Goal: Navigation & Orientation: Find specific page/section

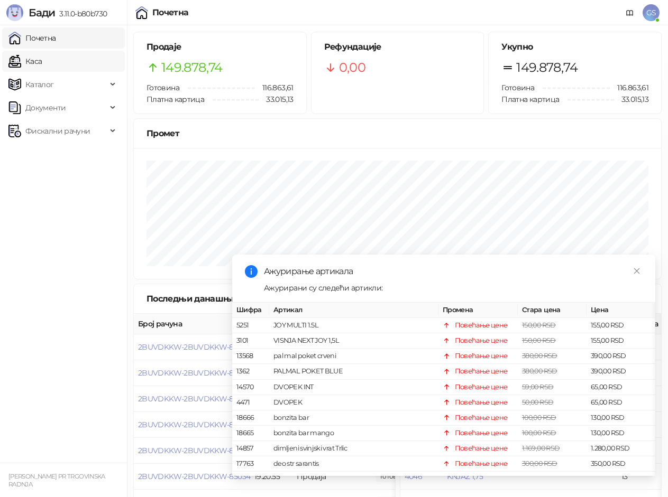
click at [42, 62] on link "Каса" at bounding box center [24, 61] width 33 height 21
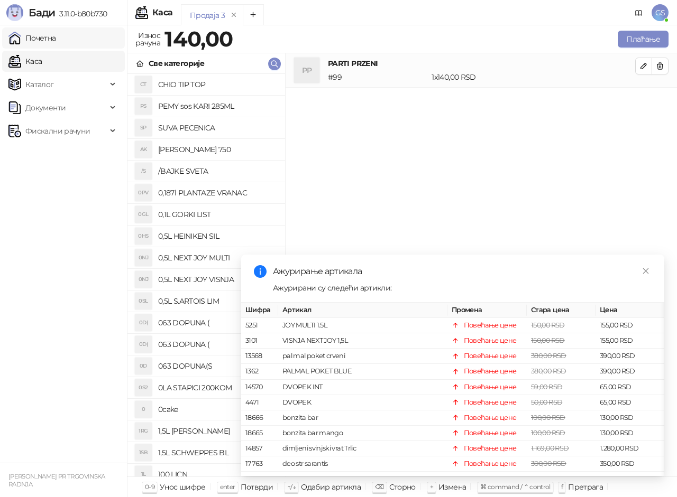
click at [56, 34] on link "Почетна" at bounding box center [32, 37] width 48 height 21
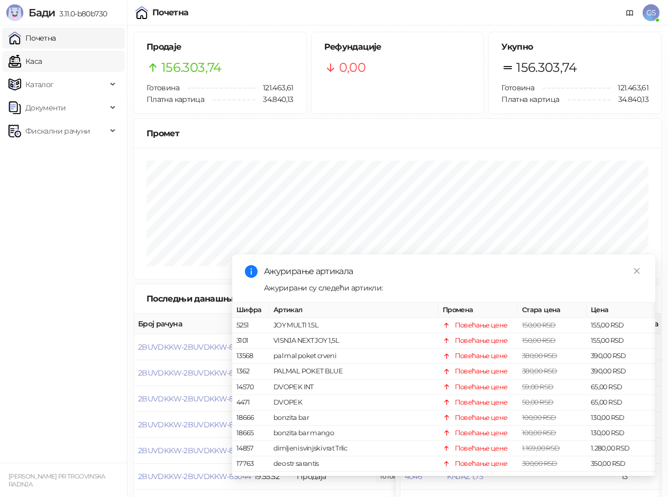
click at [42, 60] on link "Каса" at bounding box center [24, 61] width 33 height 21
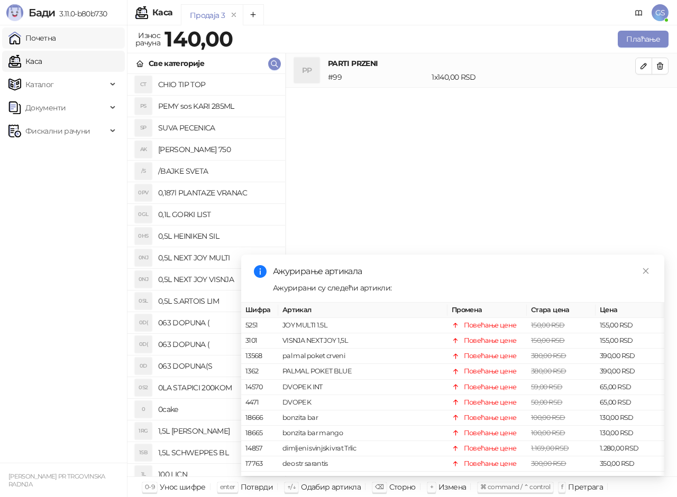
click at [56, 40] on link "Почетна" at bounding box center [32, 37] width 48 height 21
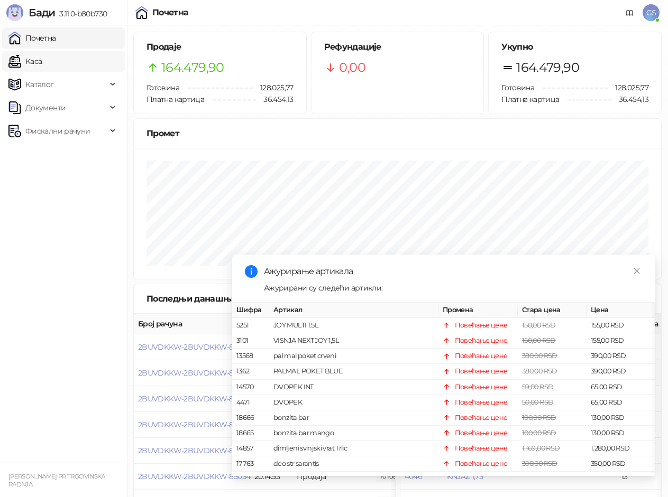
click at [42, 60] on link "Каса" at bounding box center [24, 61] width 33 height 21
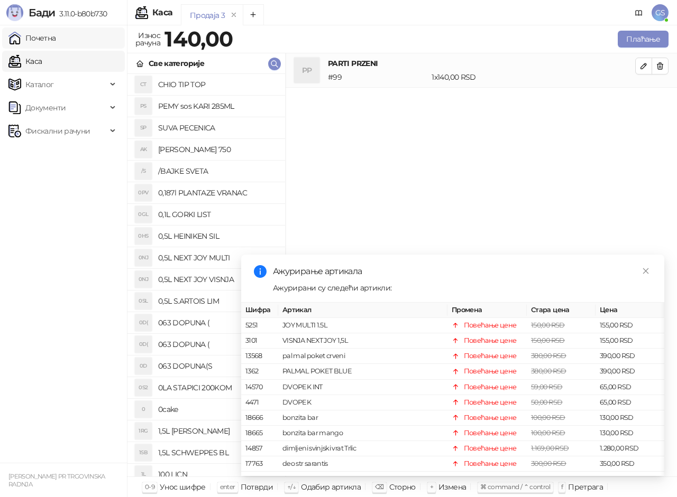
click at [56, 40] on link "Почетна" at bounding box center [32, 37] width 48 height 21
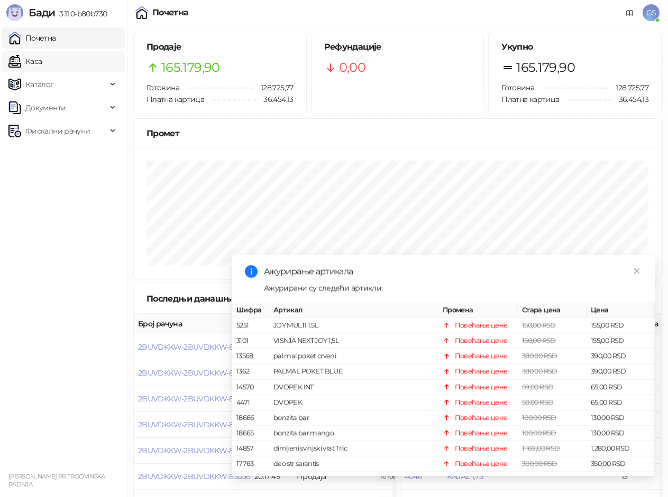
click at [42, 63] on link "Каса" at bounding box center [24, 61] width 33 height 21
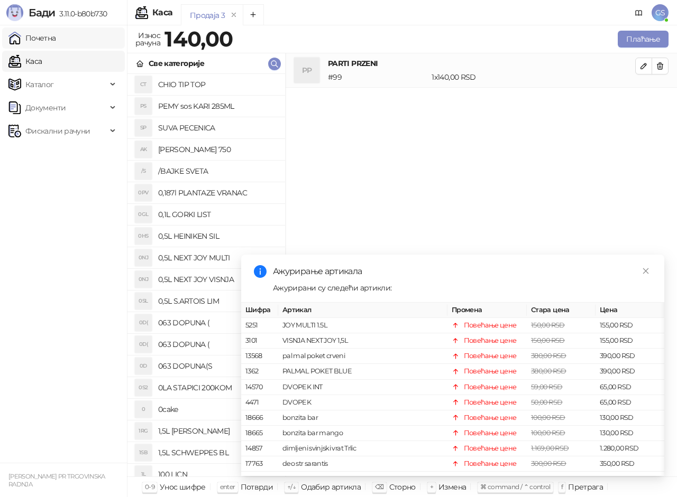
click at [56, 38] on link "Почетна" at bounding box center [32, 37] width 48 height 21
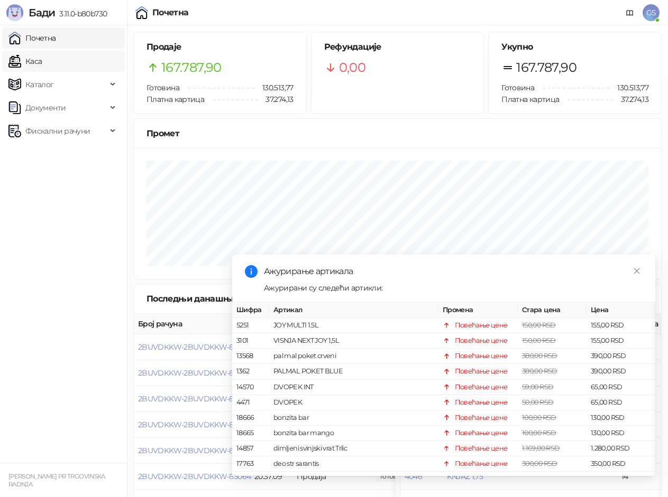
click at [42, 60] on link "Каса" at bounding box center [24, 61] width 33 height 21
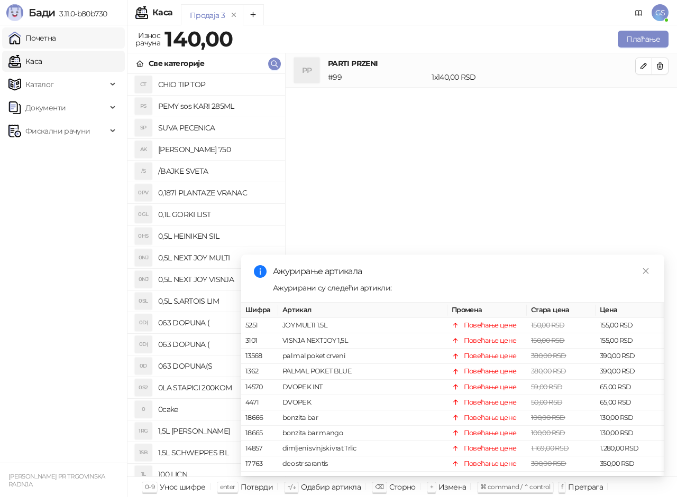
click at [53, 41] on link "Почетна" at bounding box center [32, 37] width 48 height 21
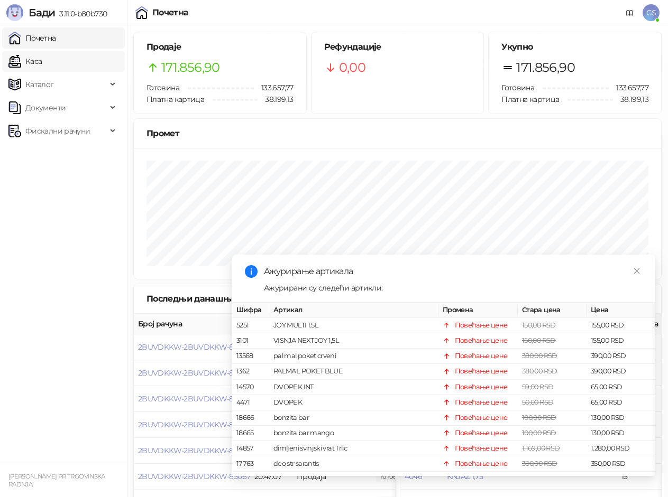
click at [42, 58] on link "Каса" at bounding box center [24, 61] width 33 height 21
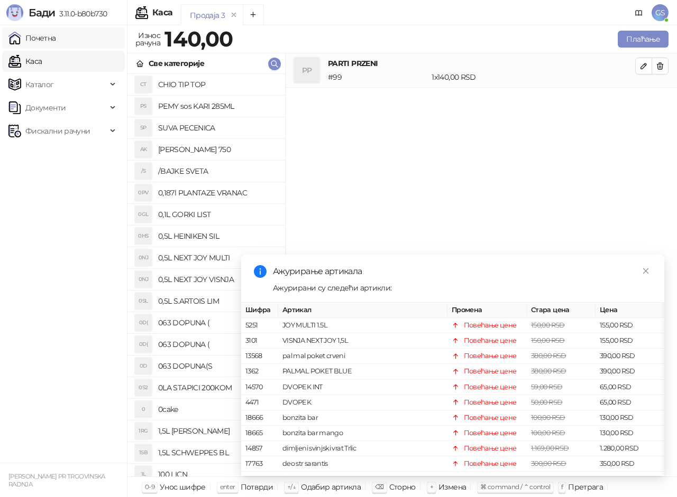
click at [56, 40] on link "Почетна" at bounding box center [32, 37] width 48 height 21
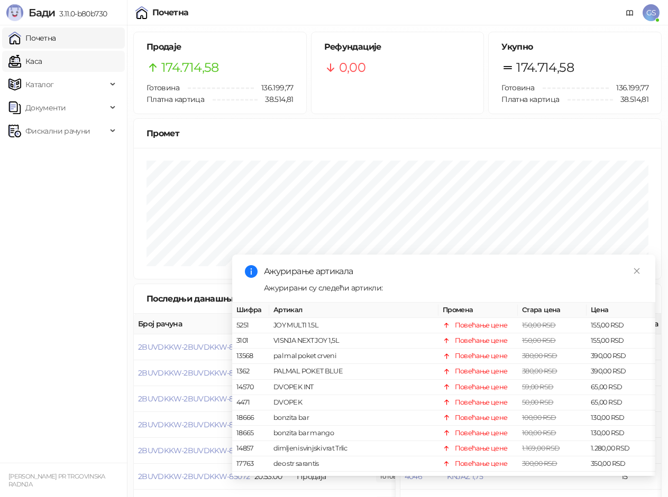
click at [42, 63] on link "Каса" at bounding box center [24, 61] width 33 height 21
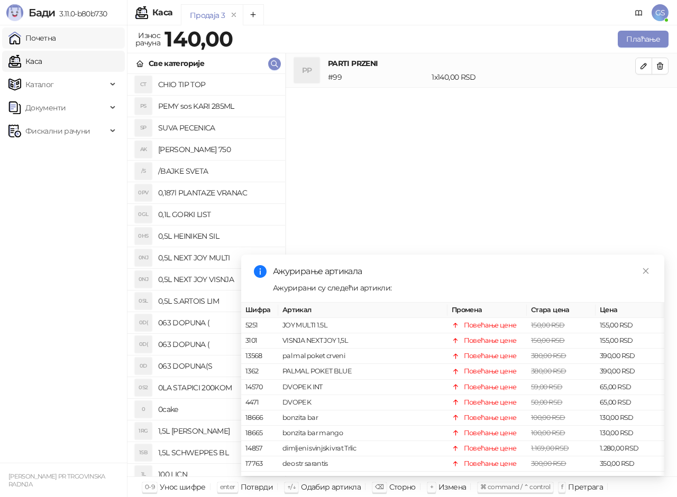
click at [56, 36] on link "Почетна" at bounding box center [32, 37] width 48 height 21
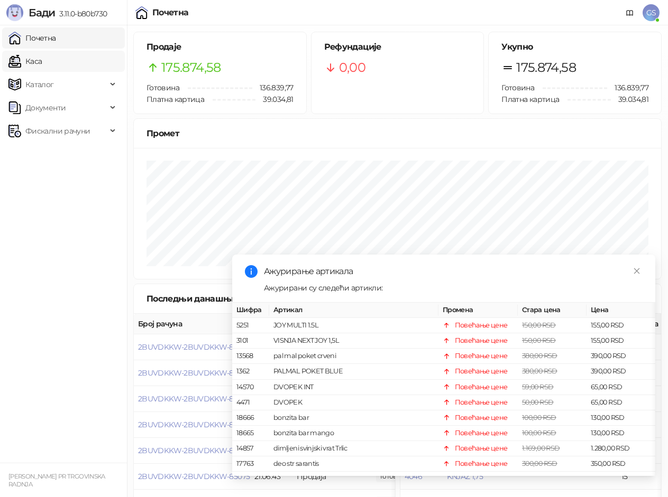
click at [42, 61] on link "Каса" at bounding box center [24, 61] width 33 height 21
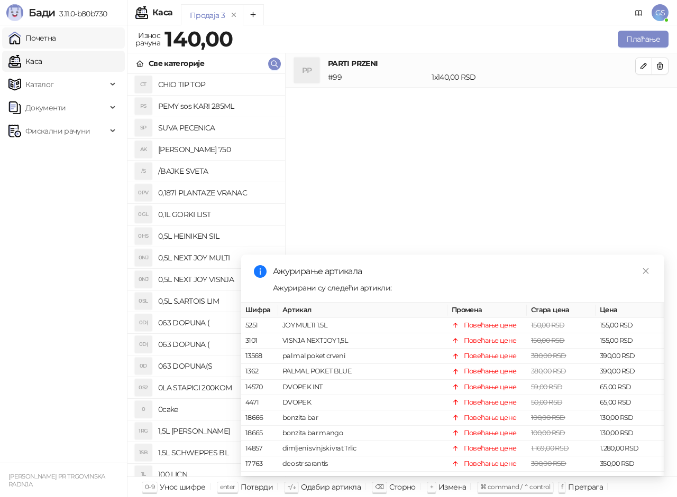
click at [56, 41] on link "Почетна" at bounding box center [32, 37] width 48 height 21
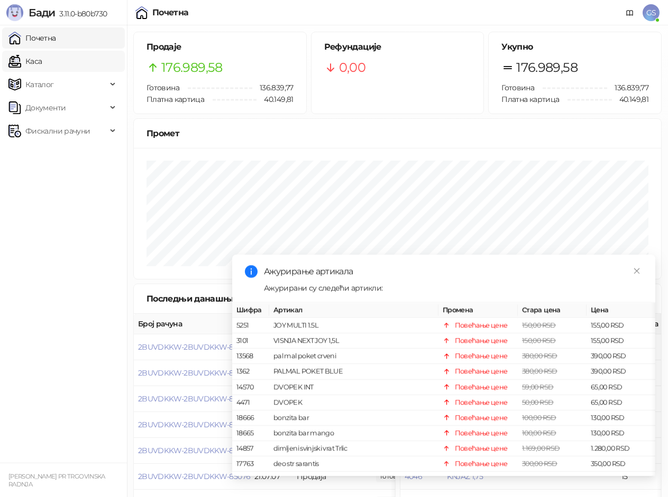
click at [42, 59] on link "Каса" at bounding box center [24, 61] width 33 height 21
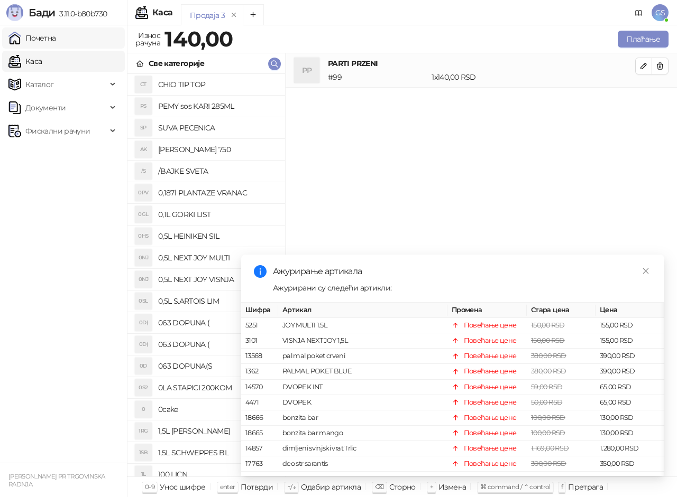
click at [56, 40] on link "Почетна" at bounding box center [32, 37] width 48 height 21
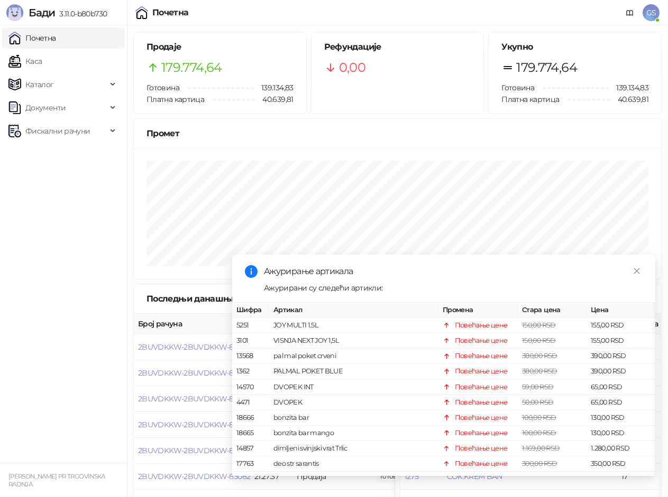
drag, startPoint x: 43, startPoint y: 64, endPoint x: 59, endPoint y: 38, distance: 30.4
click at [42, 64] on link "Каса" at bounding box center [24, 61] width 33 height 21
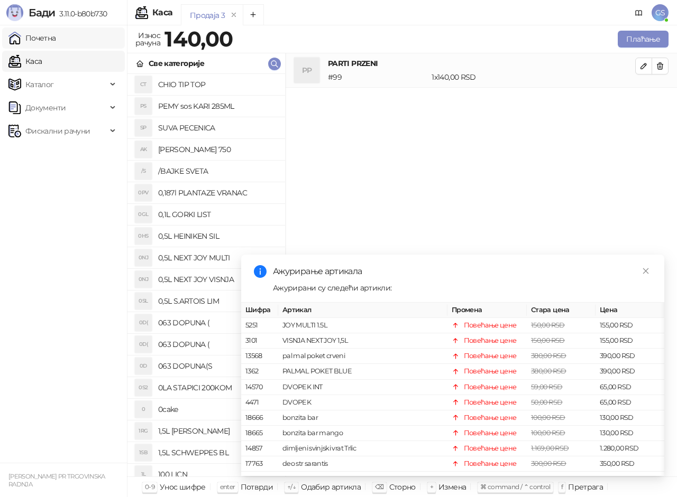
click at [56, 38] on link "Почетна" at bounding box center [32, 37] width 48 height 21
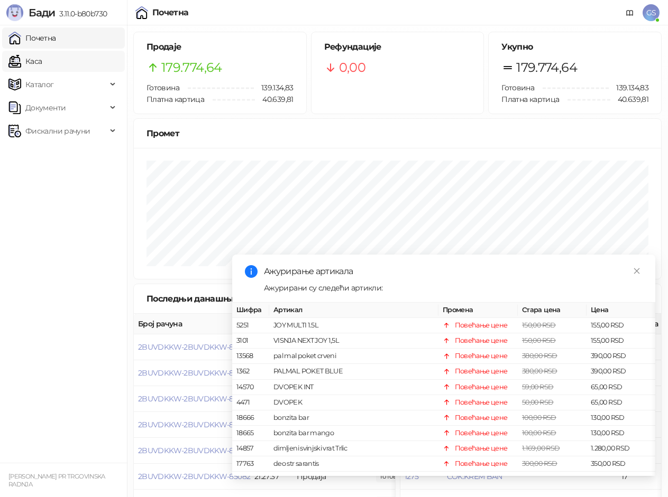
click at [42, 62] on link "Каса" at bounding box center [24, 61] width 33 height 21
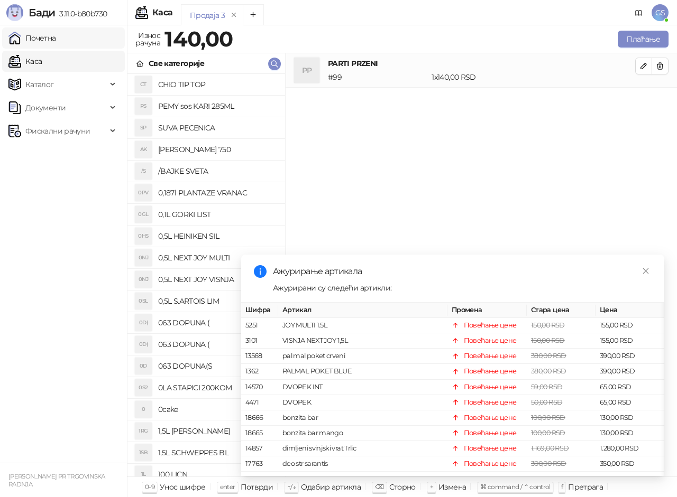
click at [56, 34] on link "Почетна" at bounding box center [32, 37] width 48 height 21
